Goal: Browse casually

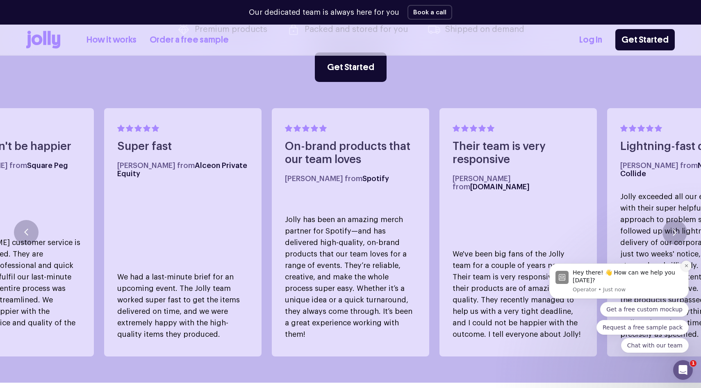
click at [687, 267] on icon "Dismiss notification" at bounding box center [686, 266] width 5 height 5
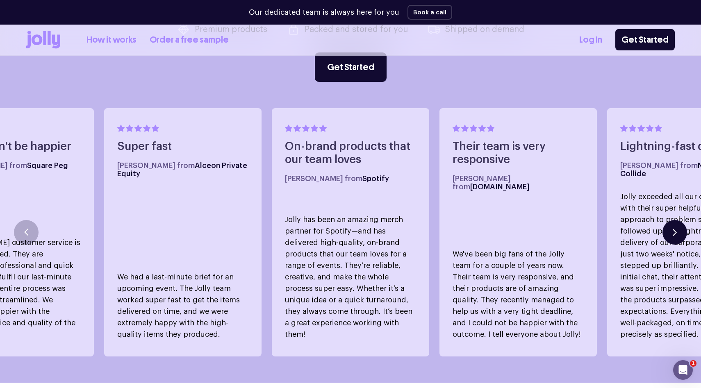
click at [676, 220] on button "button" at bounding box center [674, 232] width 25 height 25
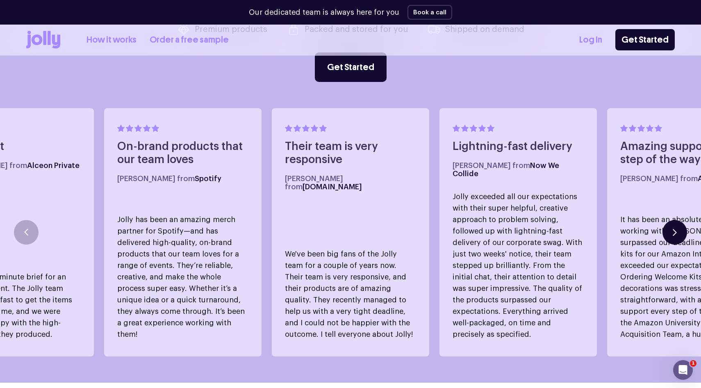
click at [675, 220] on button "button" at bounding box center [674, 232] width 25 height 25
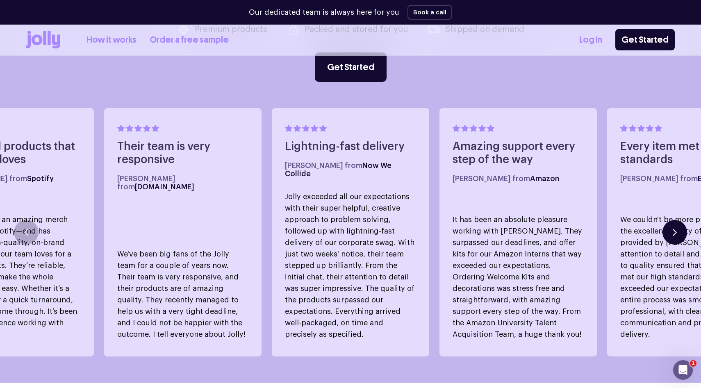
click at [674, 220] on button "button" at bounding box center [674, 232] width 25 height 25
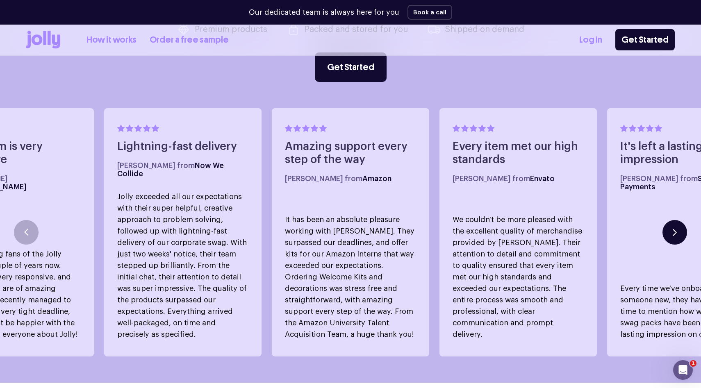
click at [674, 220] on button "button" at bounding box center [674, 232] width 25 height 25
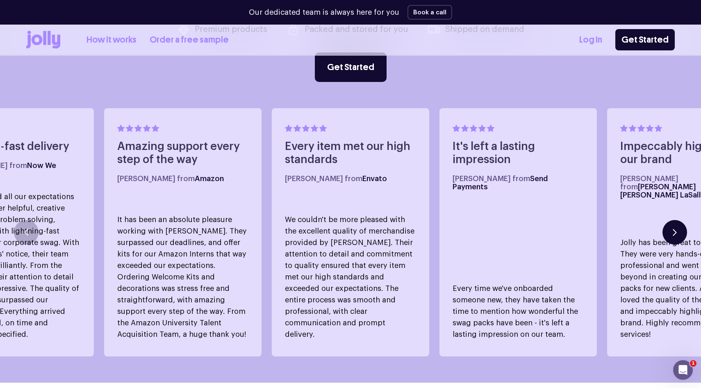
click at [674, 220] on button "button" at bounding box center [674, 232] width 25 height 25
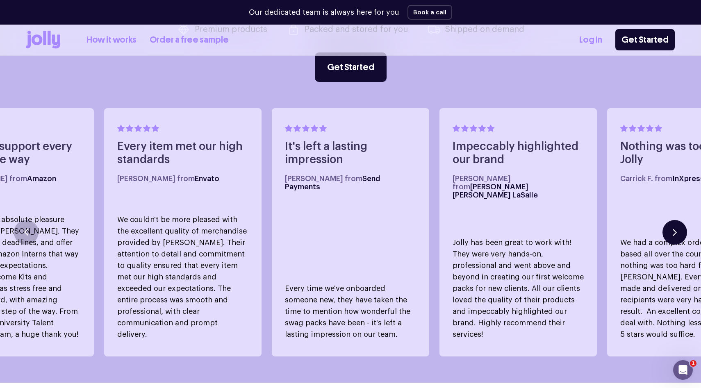
click at [674, 220] on button "button" at bounding box center [674, 232] width 25 height 25
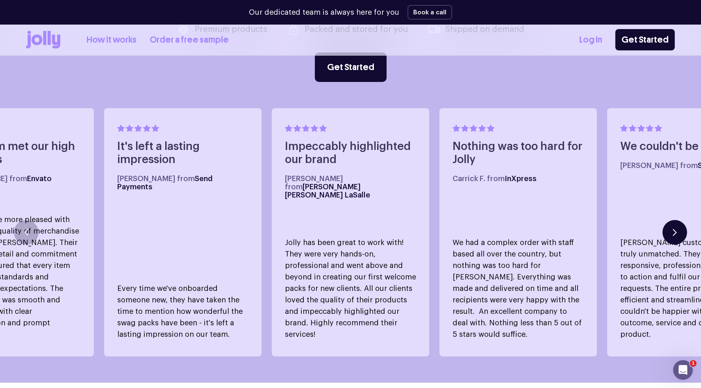
click at [674, 220] on button "button" at bounding box center [674, 232] width 25 height 25
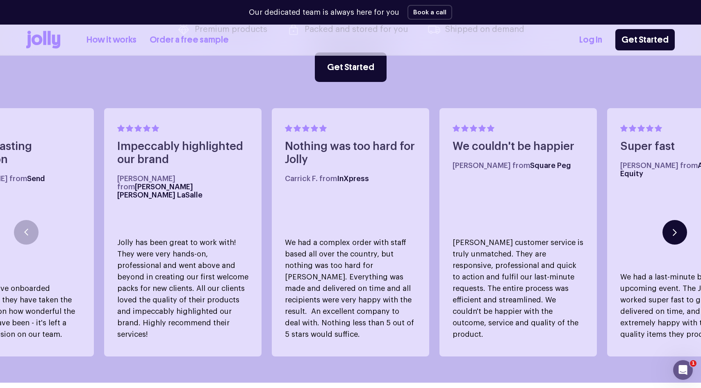
click at [674, 220] on button "button" at bounding box center [674, 232] width 25 height 25
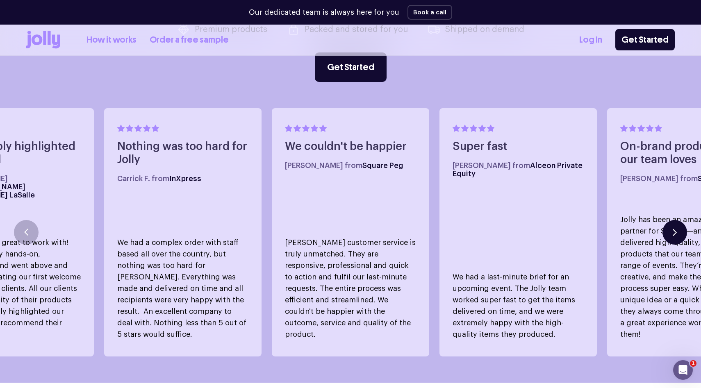
click at [674, 220] on button "button" at bounding box center [674, 232] width 25 height 25
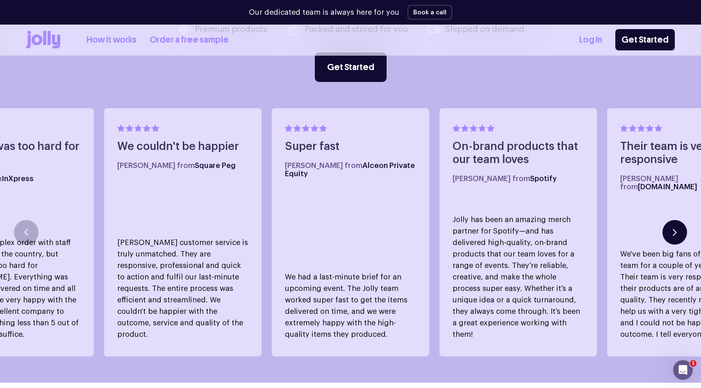
click at [674, 220] on button "button" at bounding box center [674, 232] width 25 height 25
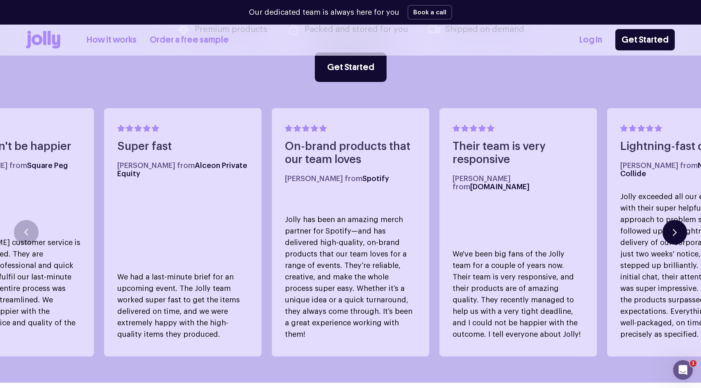
click at [674, 220] on button "button" at bounding box center [674, 232] width 25 height 25
